Goal: Information Seeking & Learning: Check status

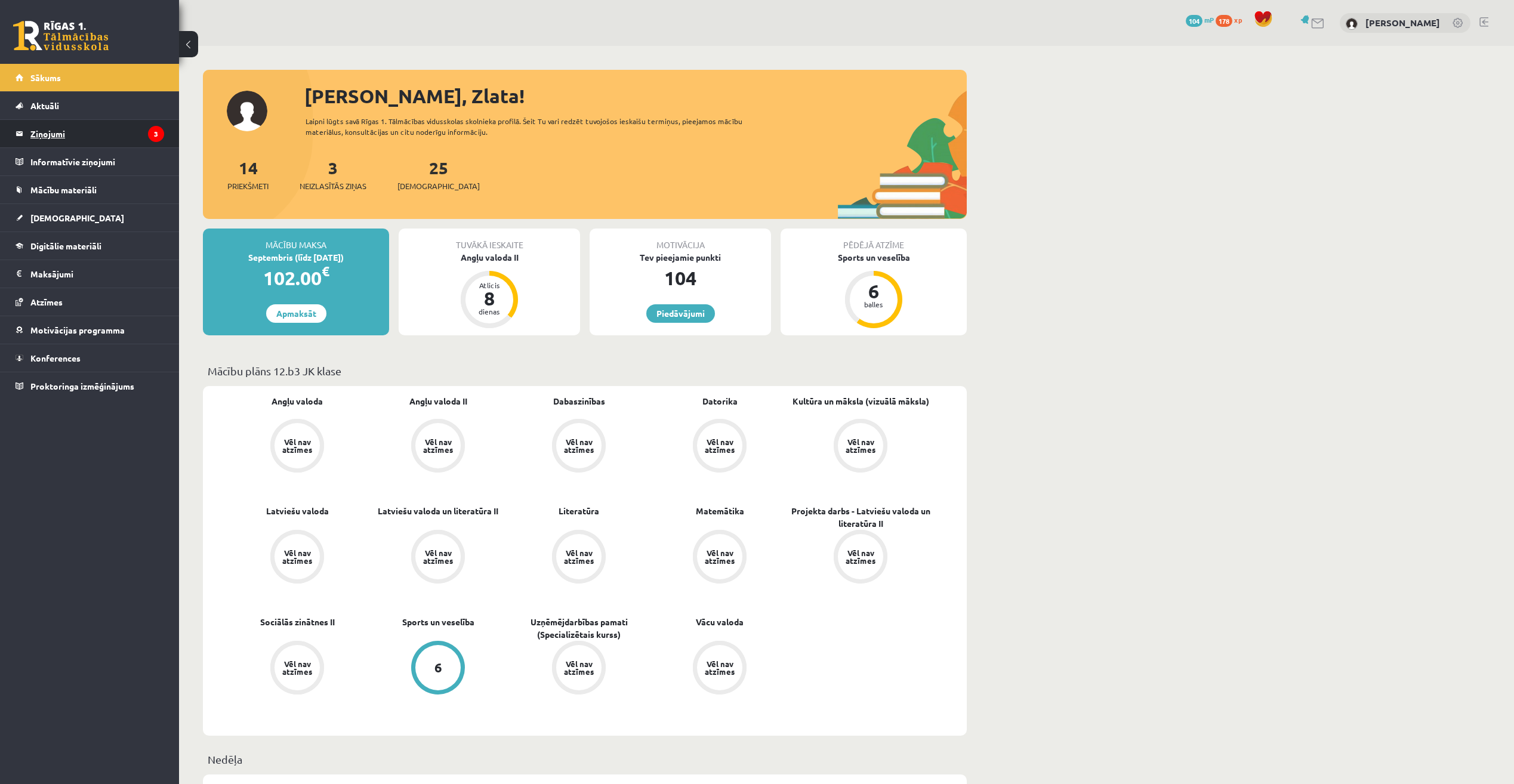
click at [48, 134] on legend "Ziņojumi 3" at bounding box center [97, 134] width 134 height 28
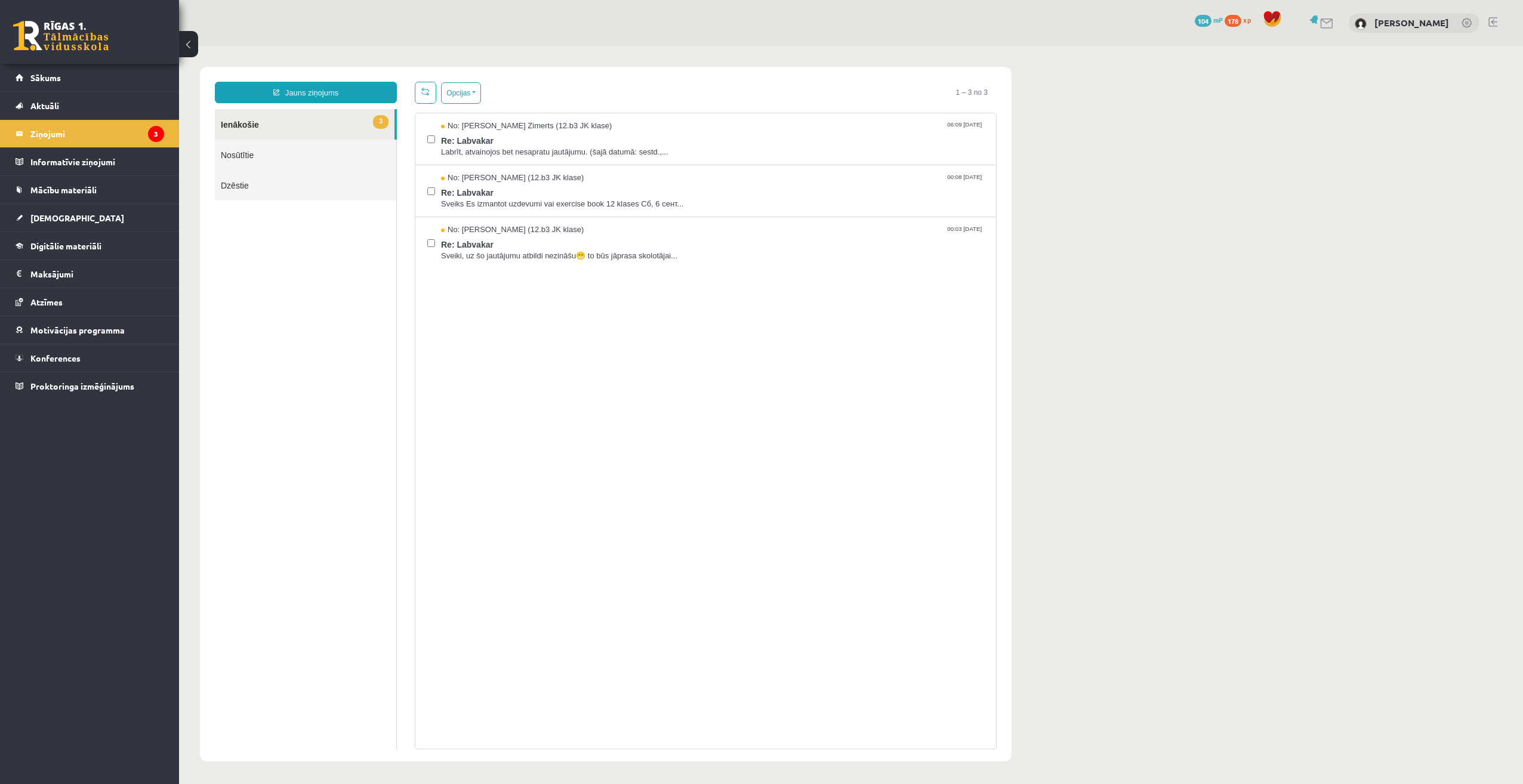
click at [318, 119] on link "3 Ienākošie" at bounding box center [305, 124] width 180 height 30
click at [428, 135] on div "No: [PERSON_NAME] Zimerts (12.b3 JK klase) 06:09 [DATE] Re: Labvakar Labrīt, at…" at bounding box center [705, 139] width 581 height 52
drag, startPoint x: 426, startPoint y: 135, endPoint x: 440, endPoint y: 186, distance: 52.9
click at [439, 187] on div "No: [PERSON_NAME] (12.b3 JK klase) 00:08 [DATE] Re: Labvakar Sveiks Es izmantot…" at bounding box center [706, 191] width 557 height 37
click at [471, 94] on button "Opcijas" at bounding box center [461, 93] width 40 height 21
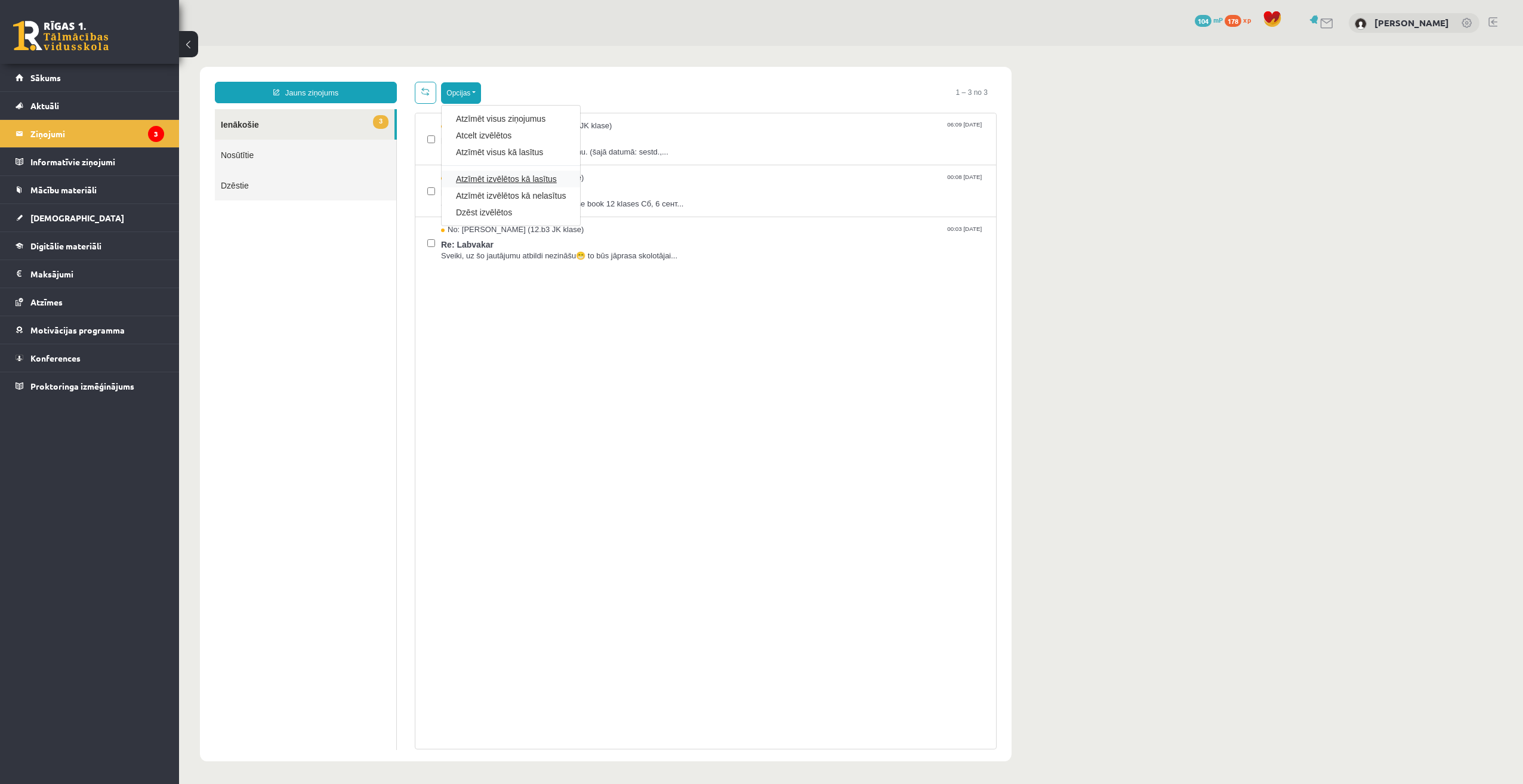
click at [498, 182] on link "Atzīmēt izvēlētos kā lasītus" at bounding box center [511, 179] width 110 height 12
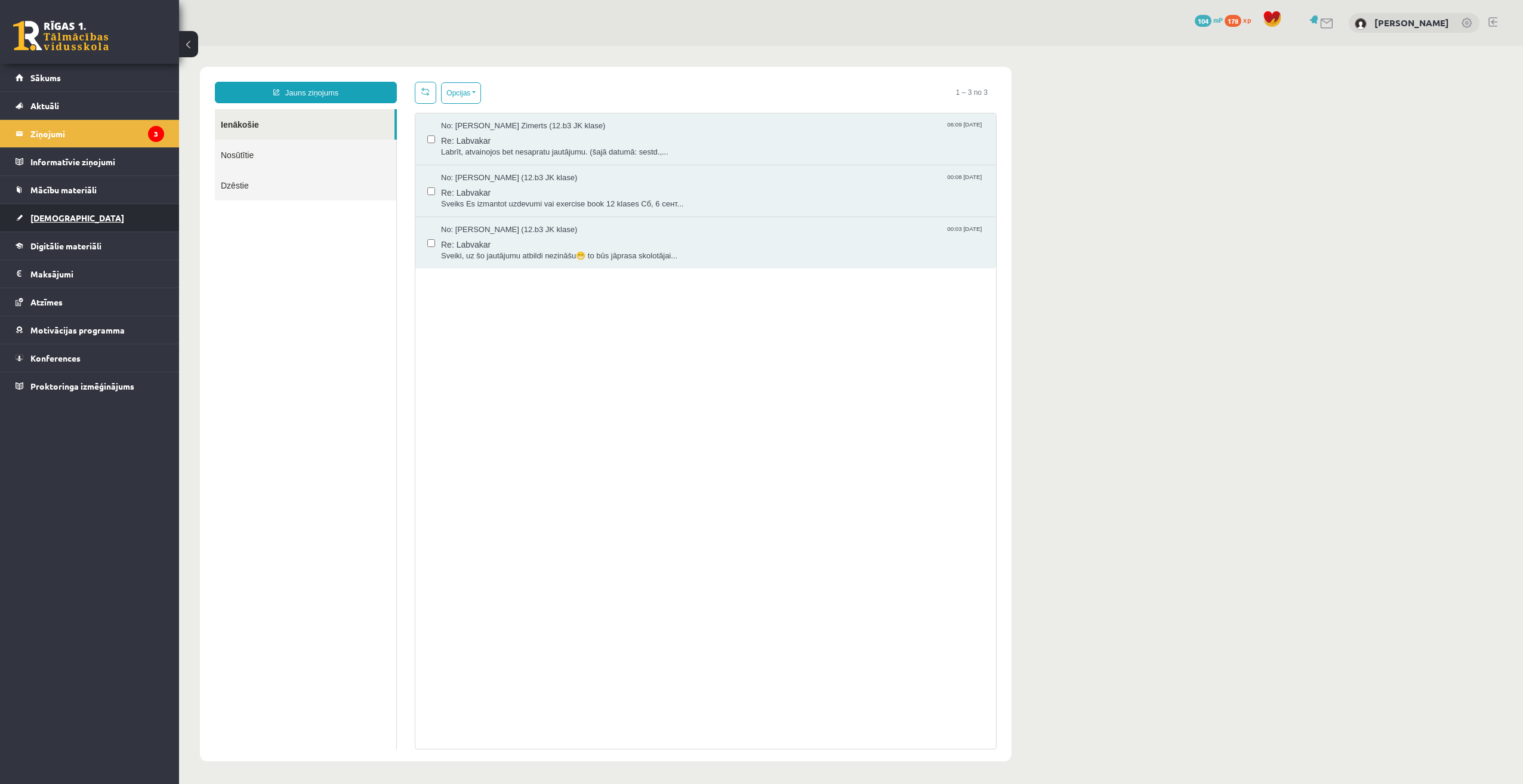
click at [64, 217] on span "[DEMOGRAPHIC_DATA]" at bounding box center [77, 217] width 94 height 11
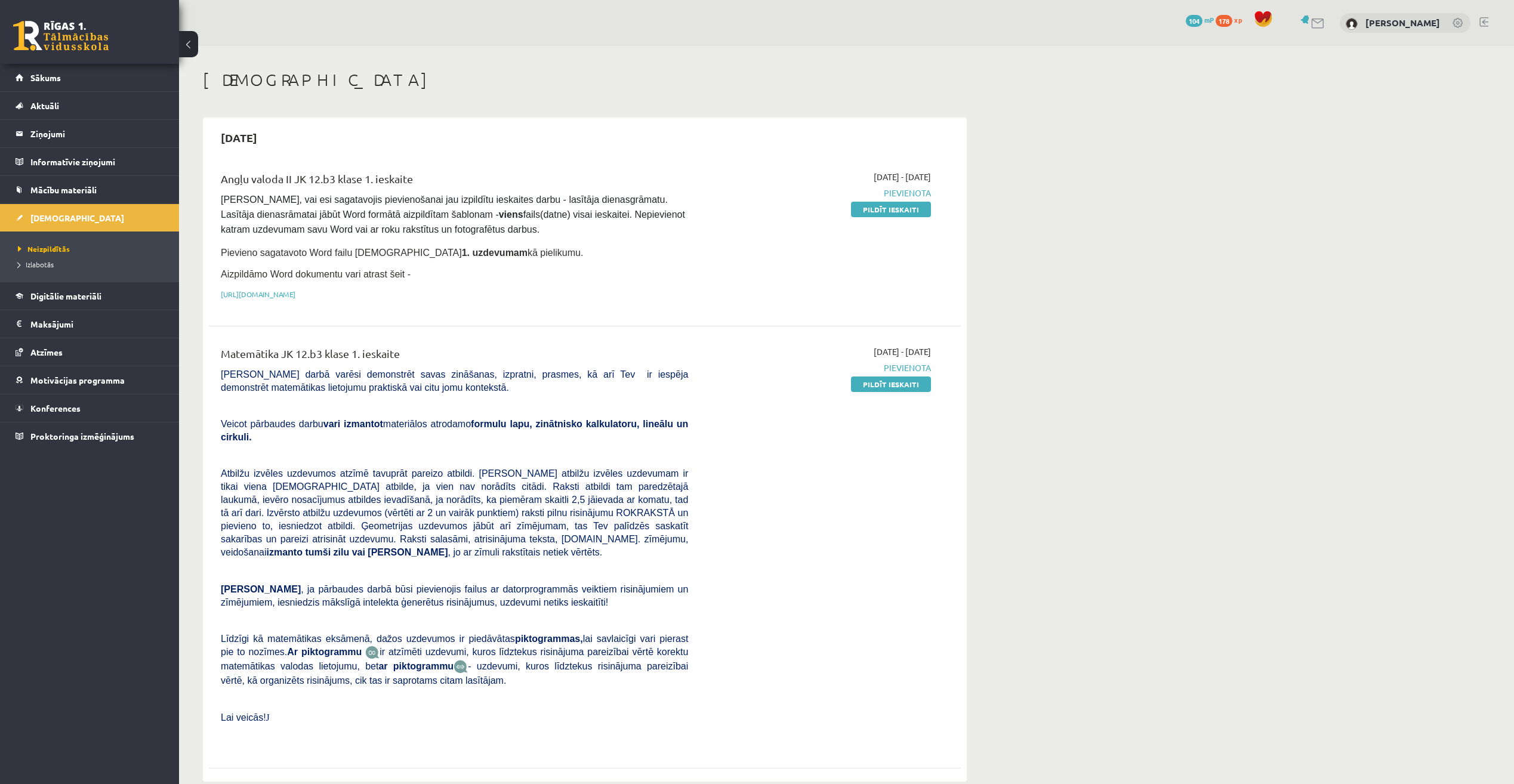
drag, startPoint x: 945, startPoint y: 582, endPoint x: 882, endPoint y: 504, distance: 100.3
click at [945, 580] on div "Matemātika JK 12.b3 klase 1. ieskaite [PERSON_NAME] darbā varēsi demonstrēt sav…" at bounding box center [585, 546] width 728 height 403
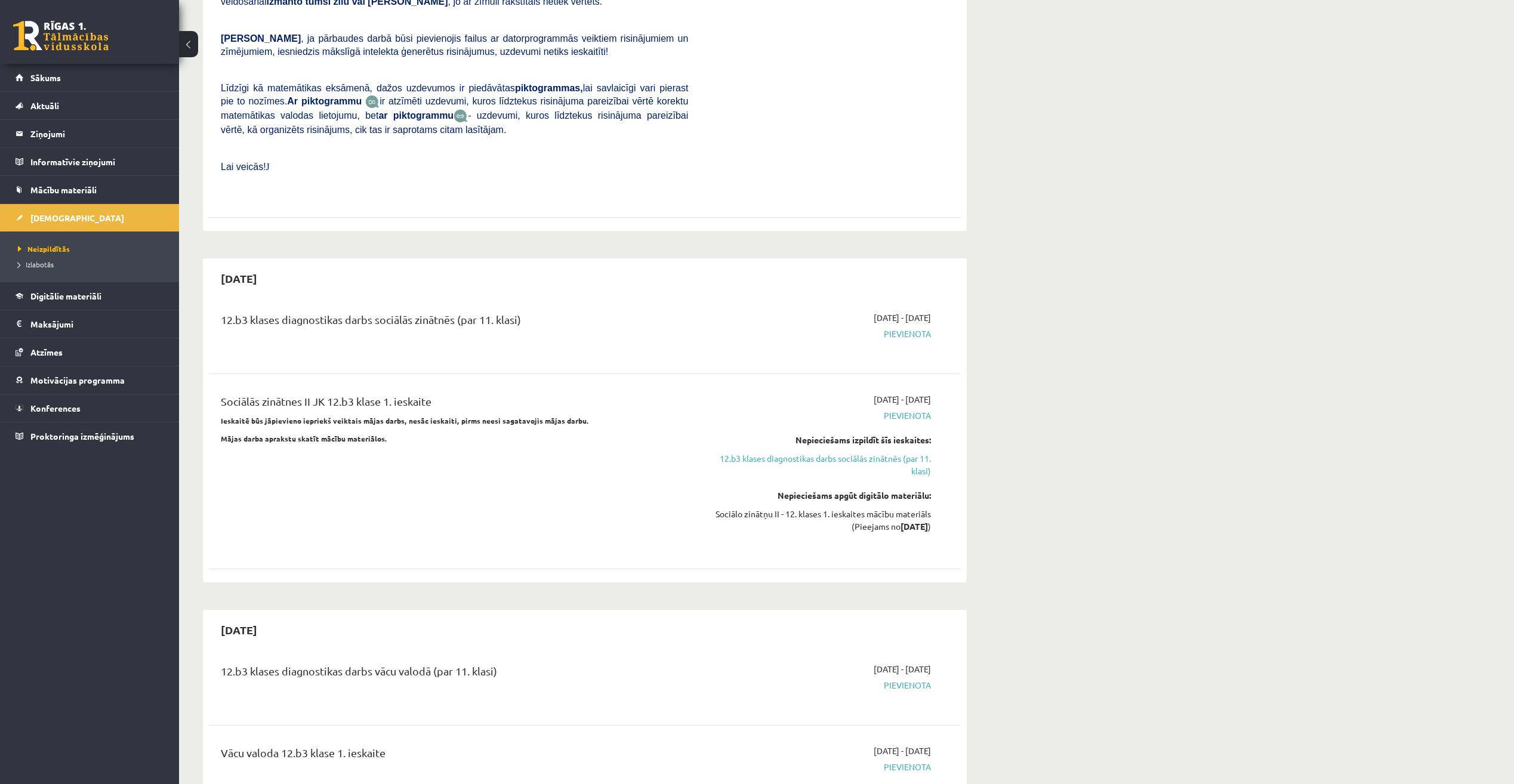
scroll to position [7041, 0]
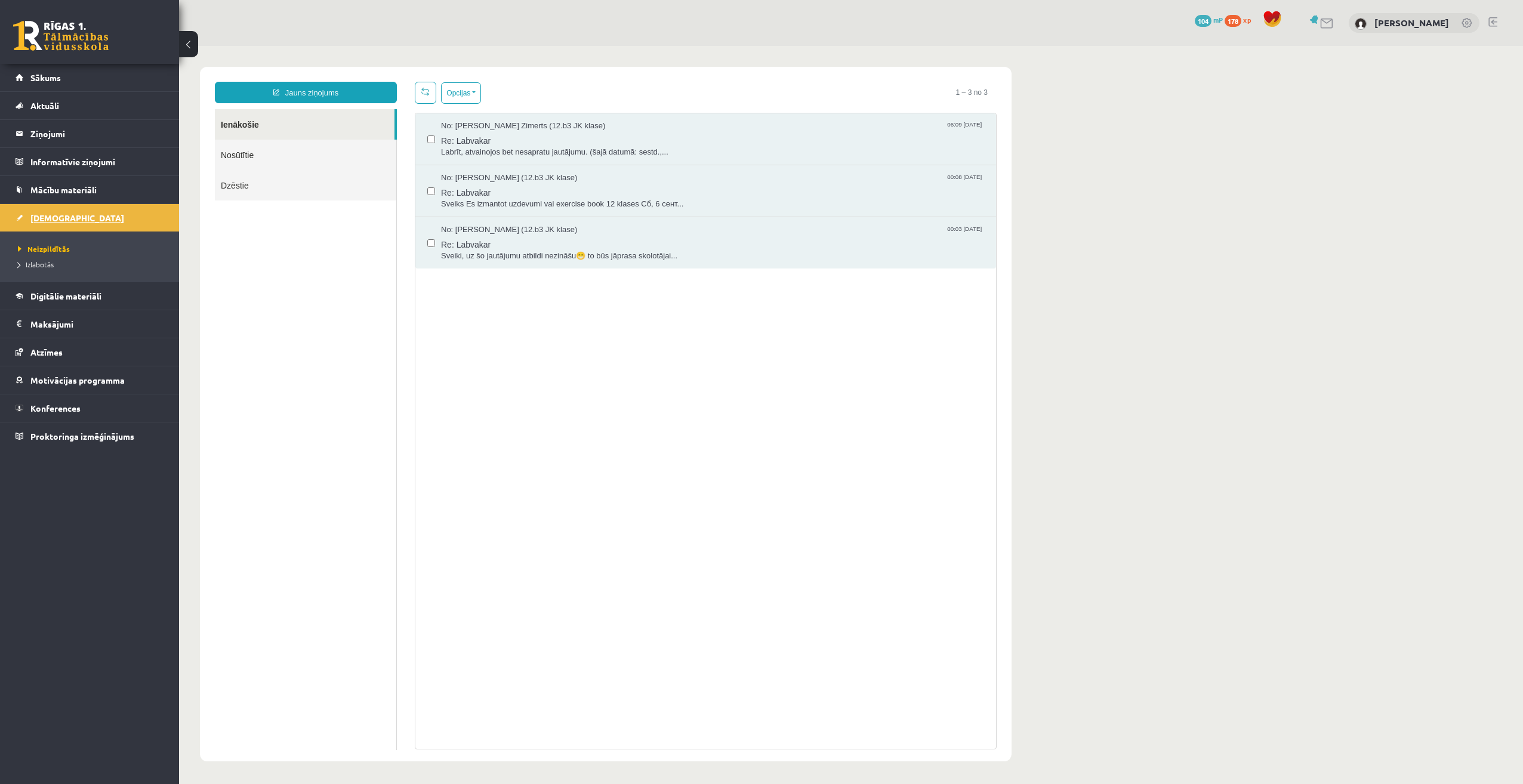
click at [57, 216] on span "[DEMOGRAPHIC_DATA]" at bounding box center [77, 217] width 94 height 11
